Goal: Transaction & Acquisition: Purchase product/service

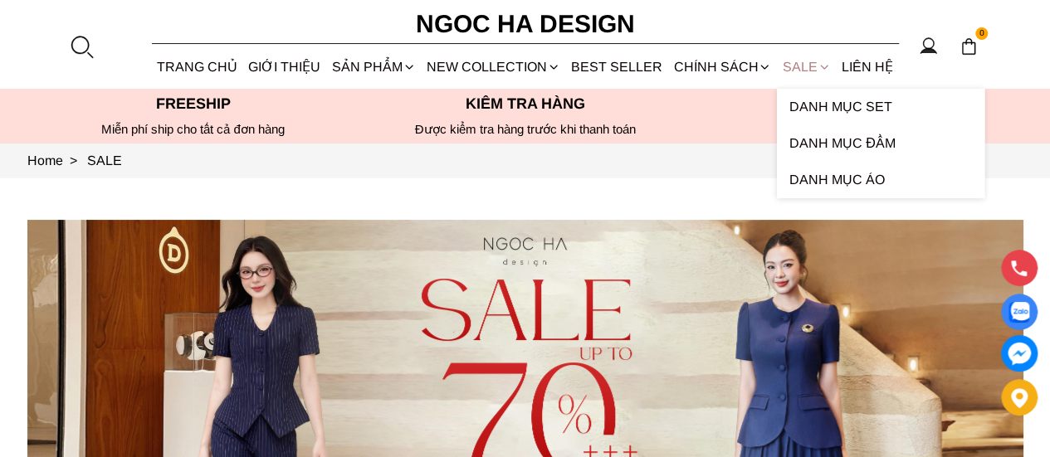
click at [797, 69] on link "SALE" at bounding box center [806, 67] width 59 height 44
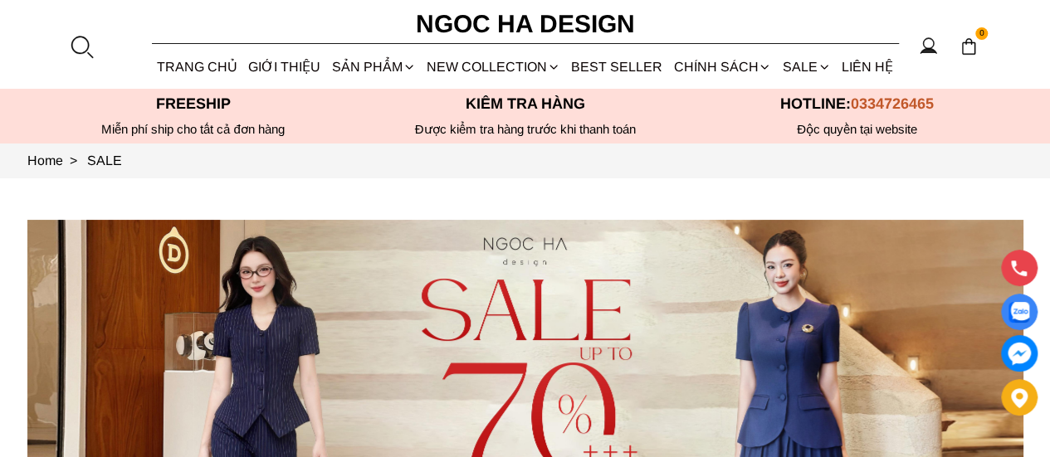
click at [901, 22] on section "0 Trang chủ Giới thiệu Sản phẩm Áo Áo thun Áo sơ mi Áo Peplum Áo lụa Áo len Quầ…" at bounding box center [525, 44] width 1050 height 89
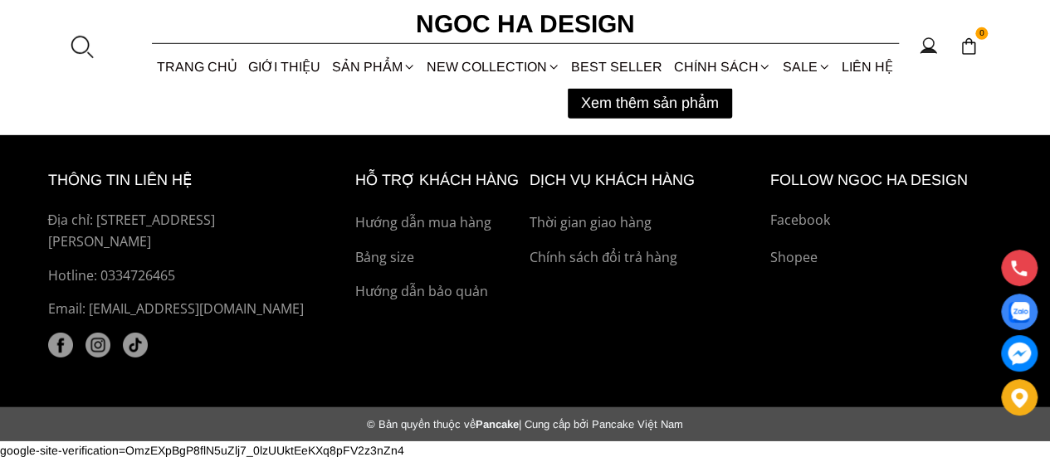
scroll to position [1993, 0]
